Goal: Find specific page/section: Find specific page/section

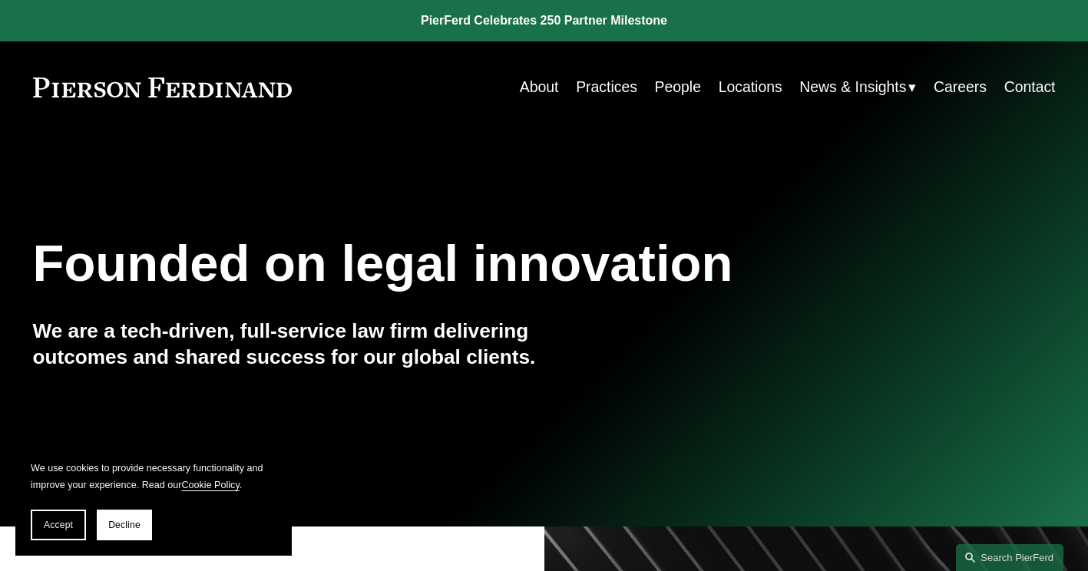
click at [730, 91] on link "Locations" at bounding box center [751, 87] width 64 height 30
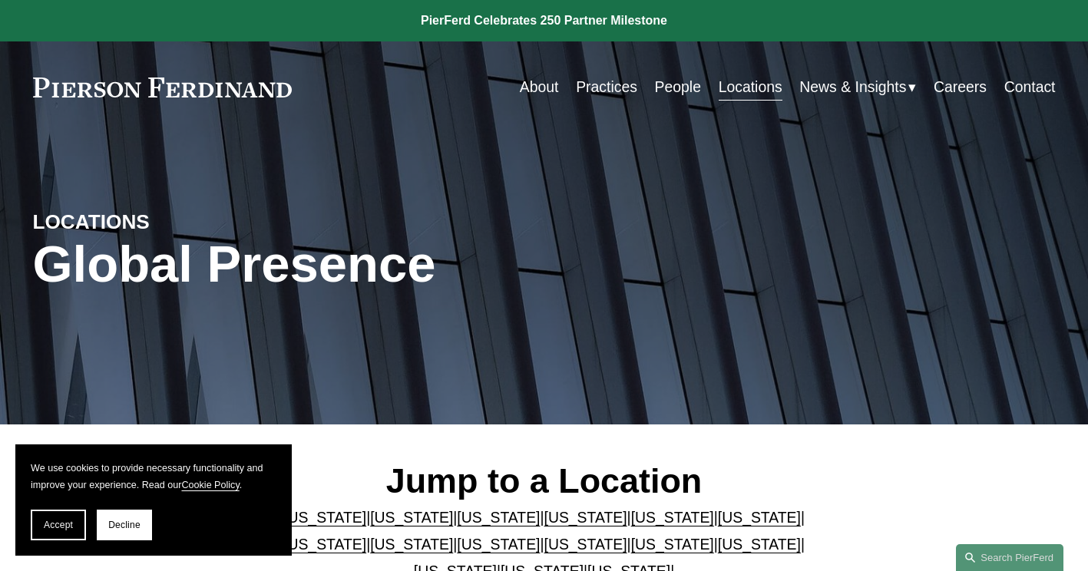
click at [655, 91] on link "People" at bounding box center [678, 87] width 46 height 30
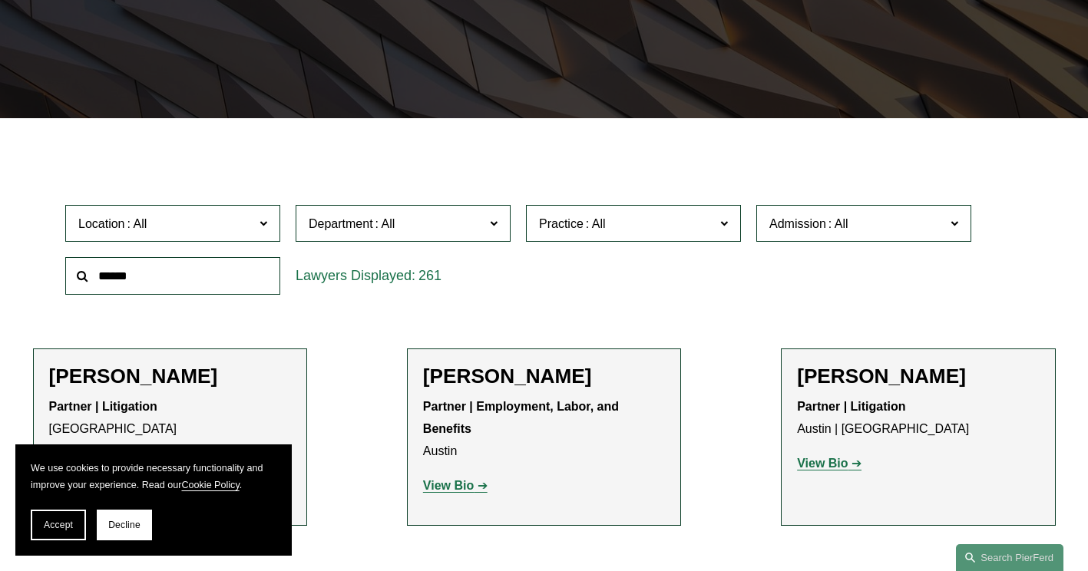
scroll to position [307, 0]
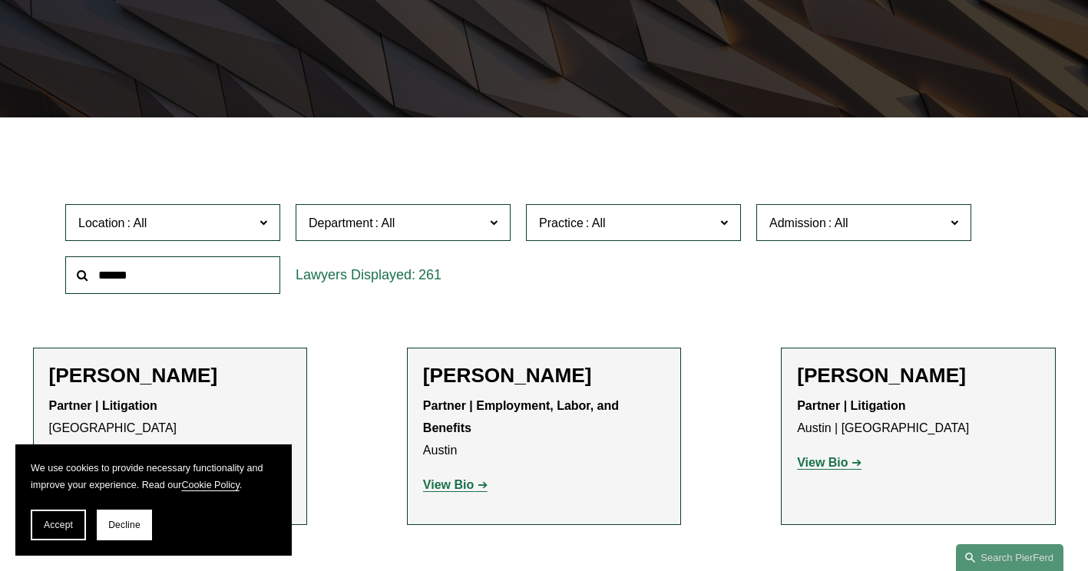
click at [223, 225] on span "Location" at bounding box center [166, 223] width 176 height 21
click at [0, 0] on link "[GEOGRAPHIC_DATA]" at bounding box center [0, 0] width 0 height 0
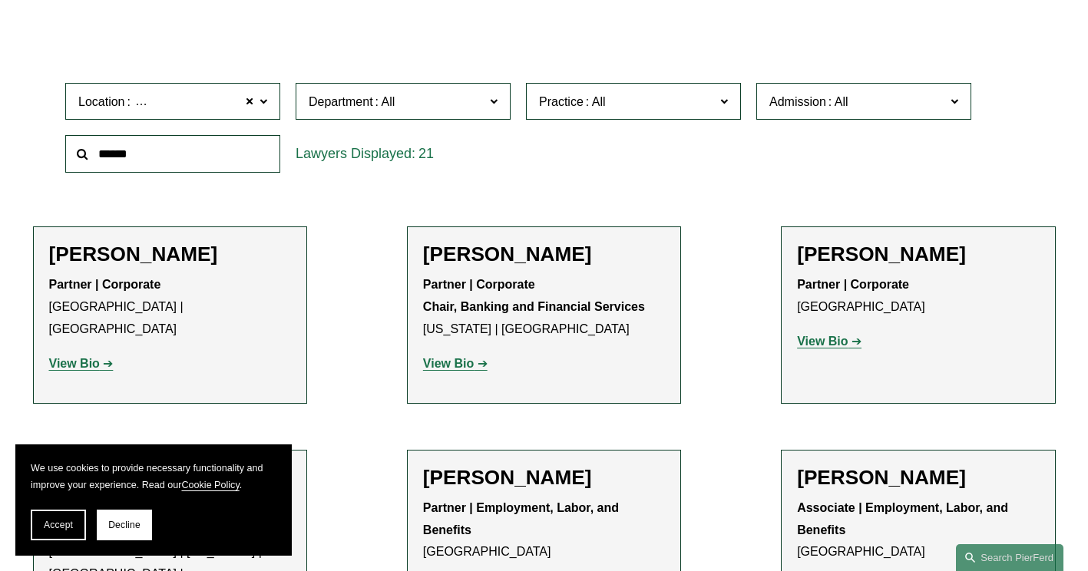
scroll to position [461, 0]
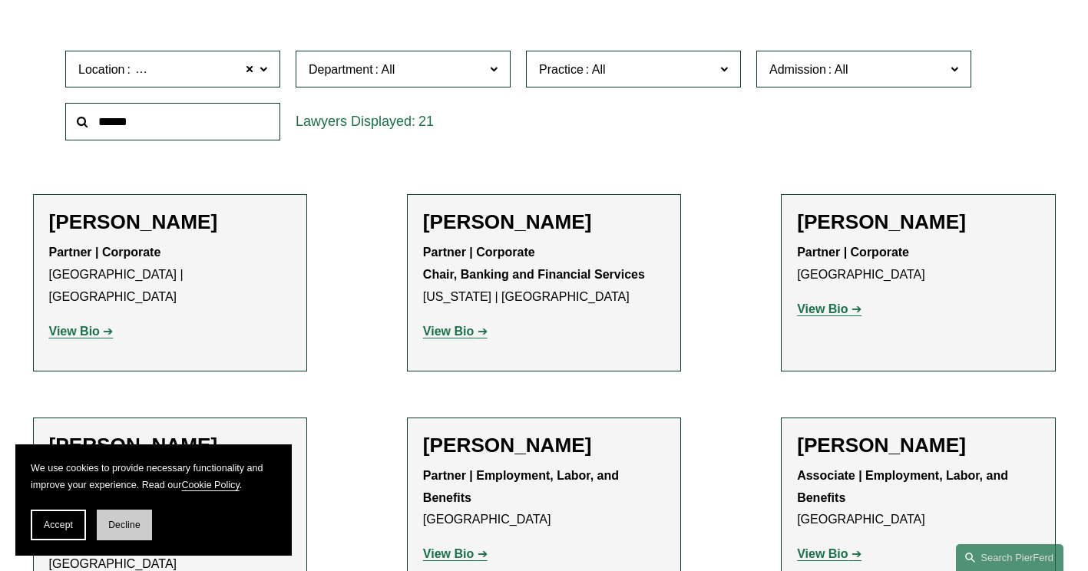
click at [125, 513] on button "Decline" at bounding box center [124, 525] width 55 height 31
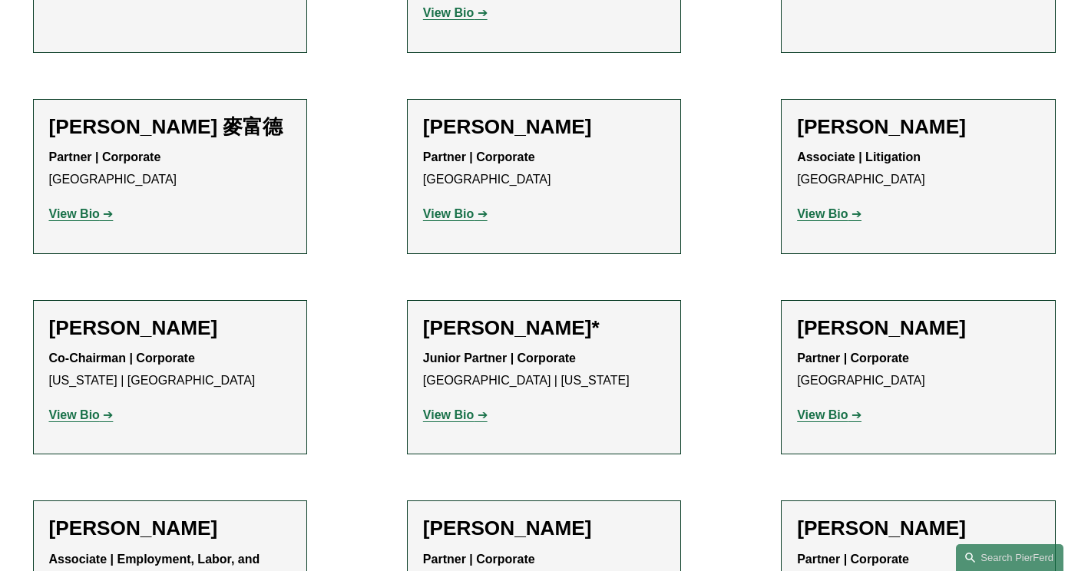
scroll to position [1459, 0]
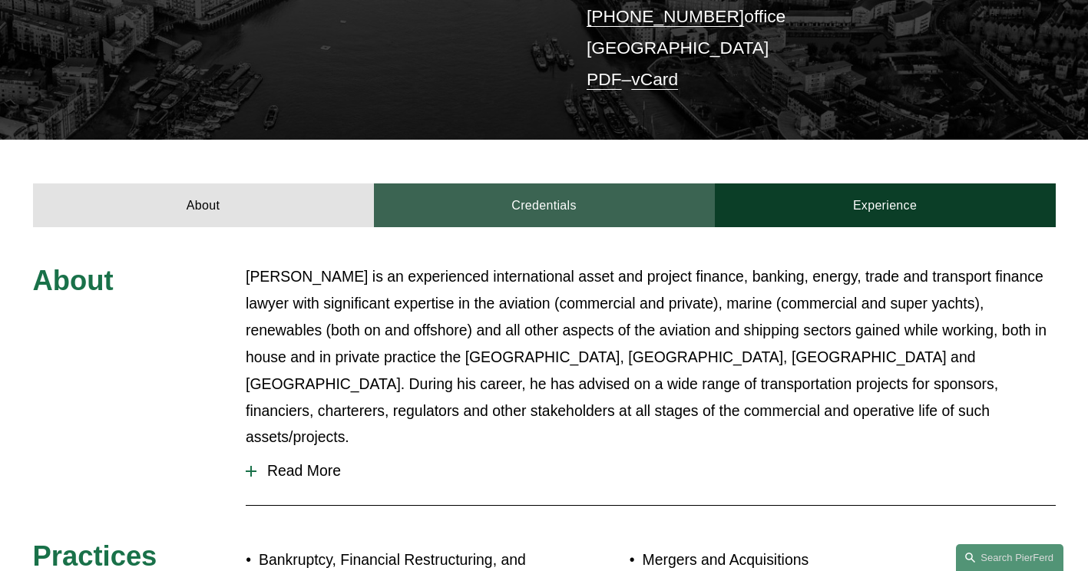
scroll to position [384, 0]
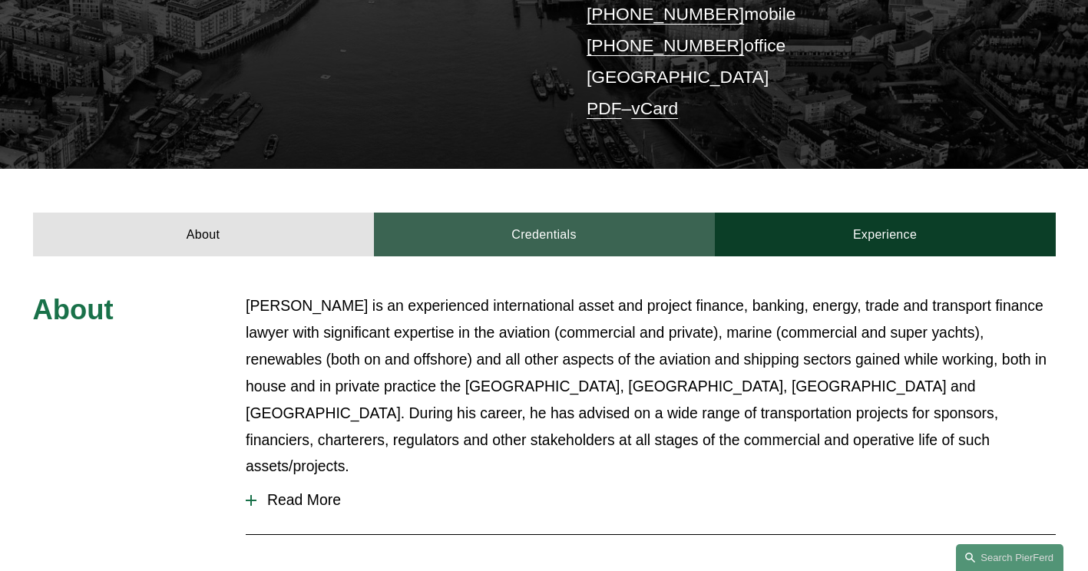
click at [504, 213] on link "Credentials" at bounding box center [544, 235] width 341 height 44
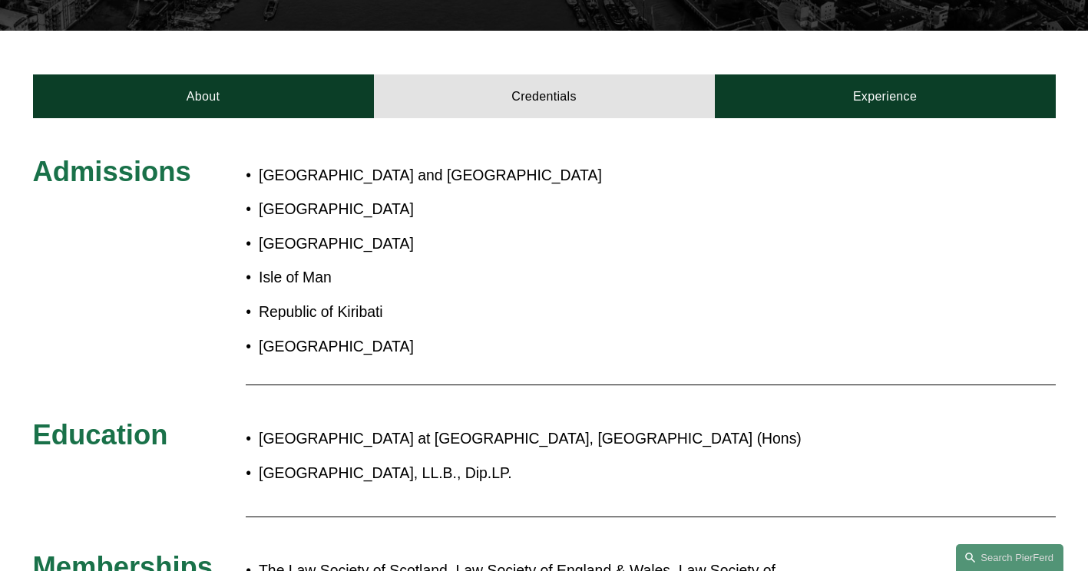
scroll to position [538, 0]
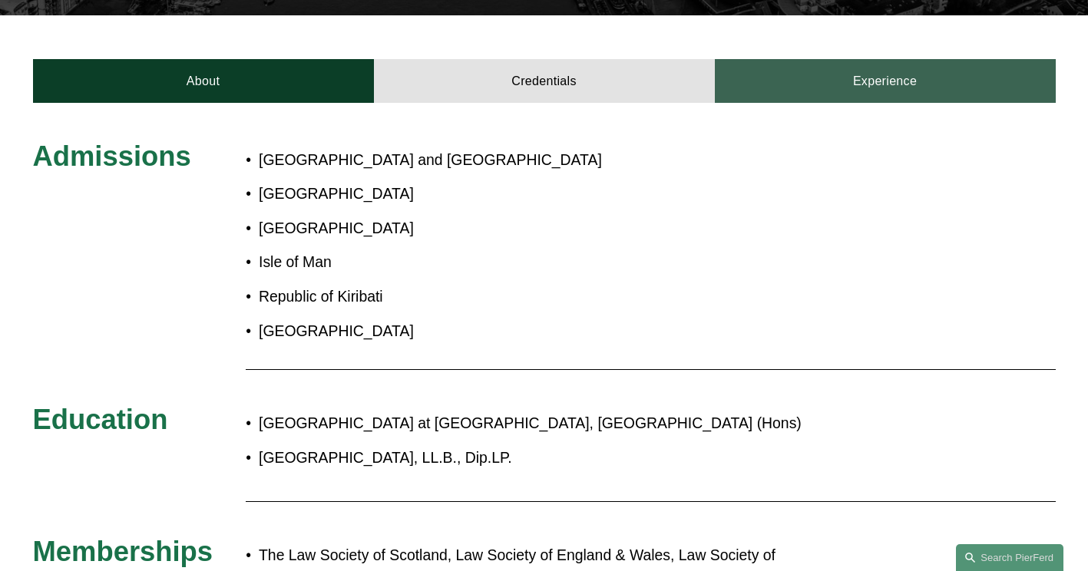
click at [880, 74] on link "Experience" at bounding box center [885, 81] width 341 height 44
